Goal: Task Accomplishment & Management: Manage account settings

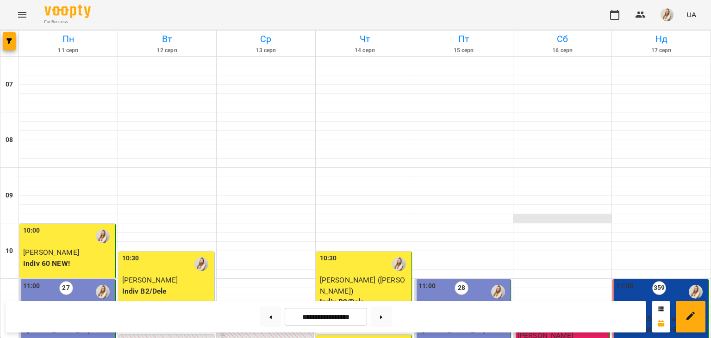
scroll to position [274, 0]
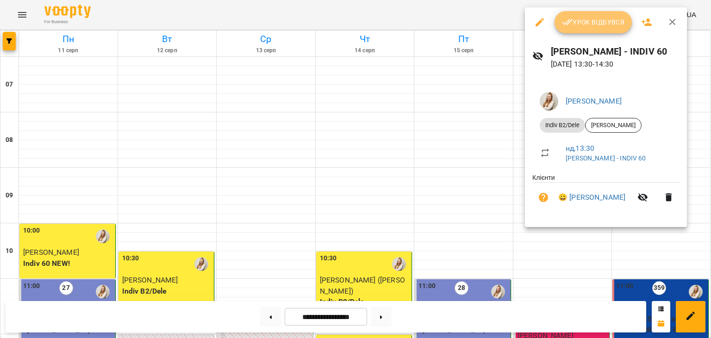
click at [593, 22] on span "Урок відбувся" at bounding box center [593, 22] width 63 height 11
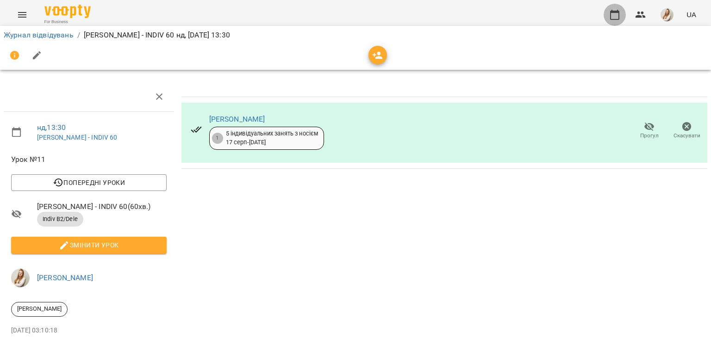
click at [620, 17] on icon "button" at bounding box center [614, 14] width 11 height 11
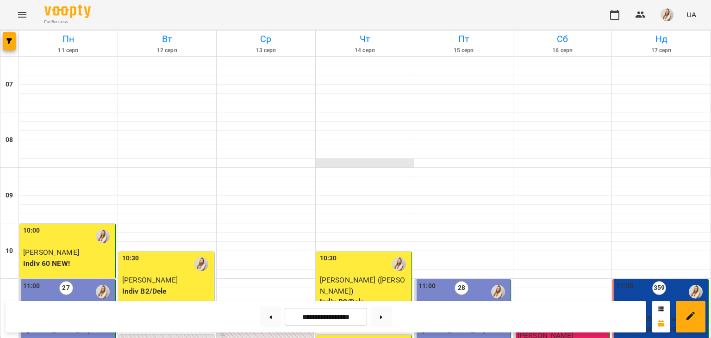
scroll to position [389, 0]
click at [391, 319] on button at bounding box center [381, 317] width 21 height 20
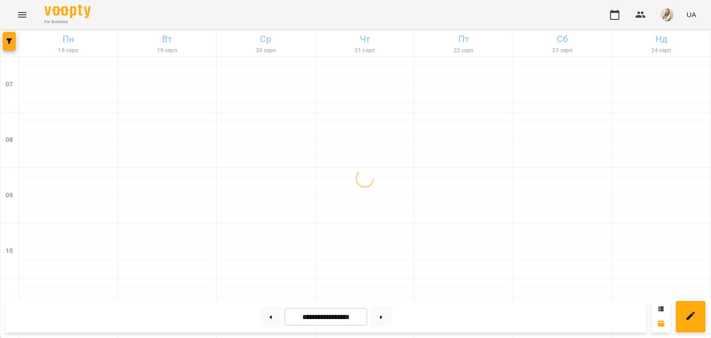
click at [387, 3] on div "For Business UA" at bounding box center [355, 15] width 711 height 30
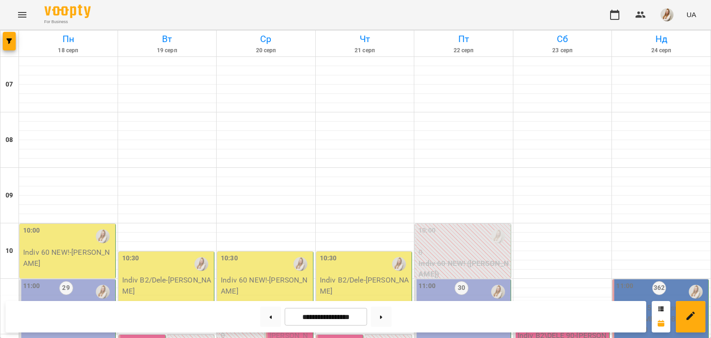
scroll to position [163, 0]
click at [265, 323] on button at bounding box center [270, 317] width 21 height 20
type input "**********"
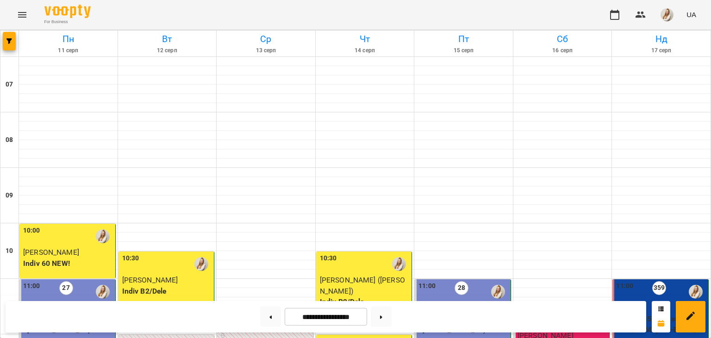
scroll to position [340, 0]
